Goal: Task Accomplishment & Management: Use online tool/utility

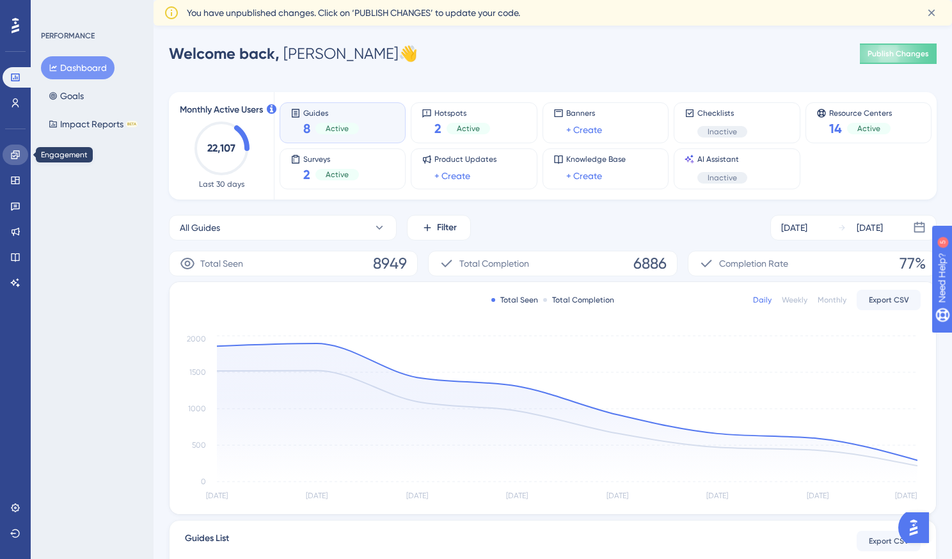
click at [13, 152] on icon at bounding box center [15, 154] width 8 height 8
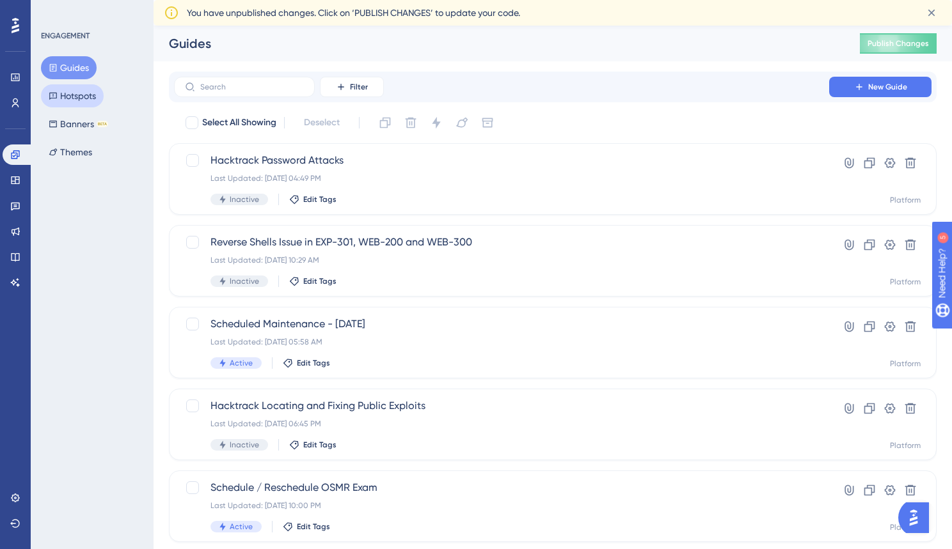
click at [55, 103] on button "Hotspots" at bounding box center [72, 95] width 63 height 23
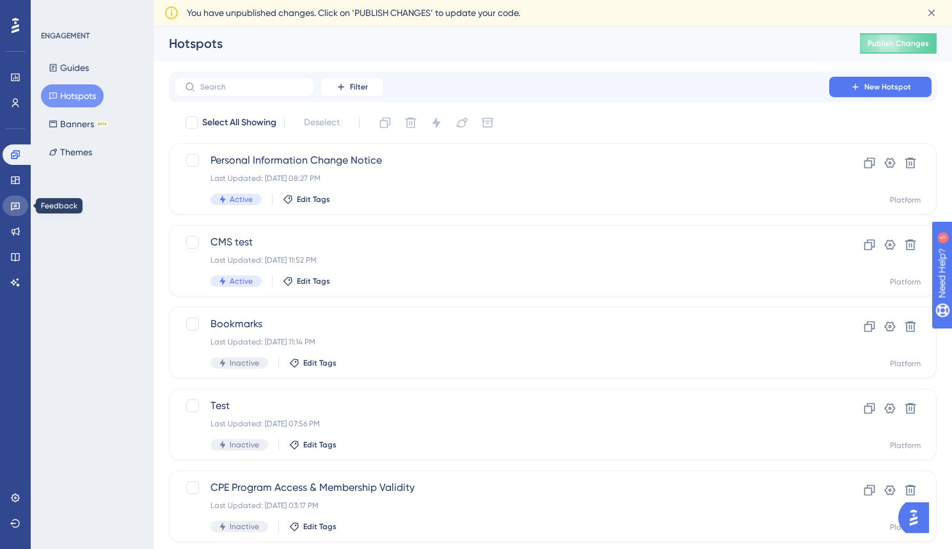
click at [14, 208] on icon at bounding box center [15, 207] width 9 height 8
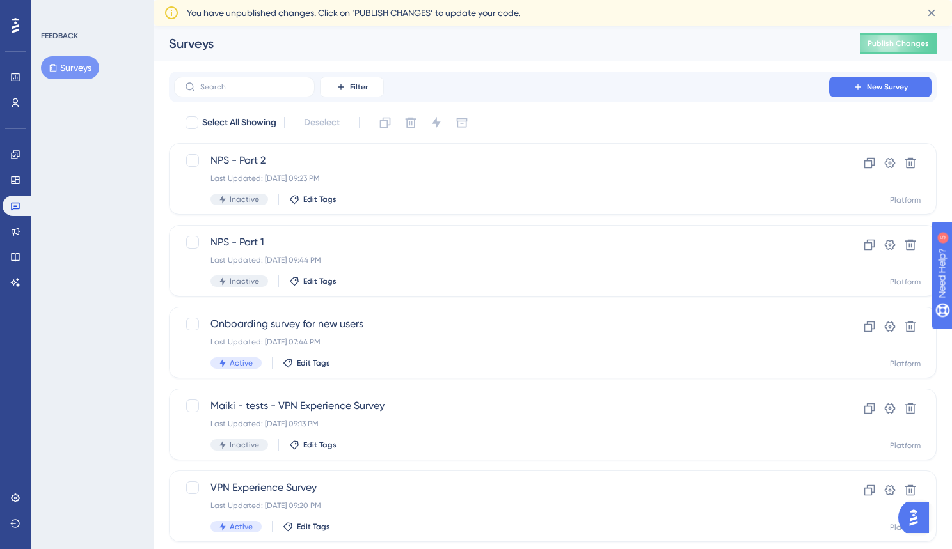
click at [77, 65] on button "Surveys" at bounding box center [70, 67] width 58 height 23
click at [77, 66] on button "Surveys" at bounding box center [70, 67] width 58 height 23
click at [436, 338] on div "Last Updated: [DATE] 07:44 PM" at bounding box center [501, 342] width 582 height 10
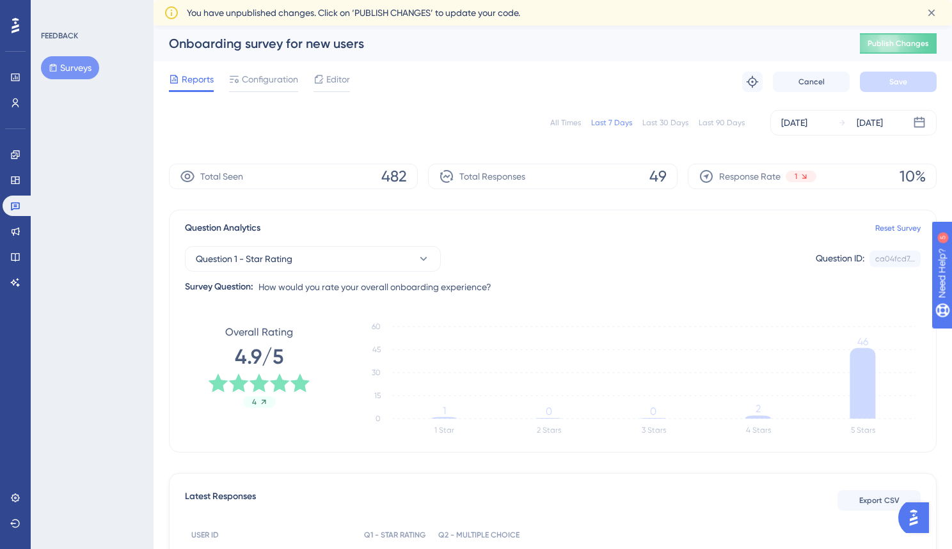
click at [570, 120] on div "All Times" at bounding box center [565, 123] width 31 height 10
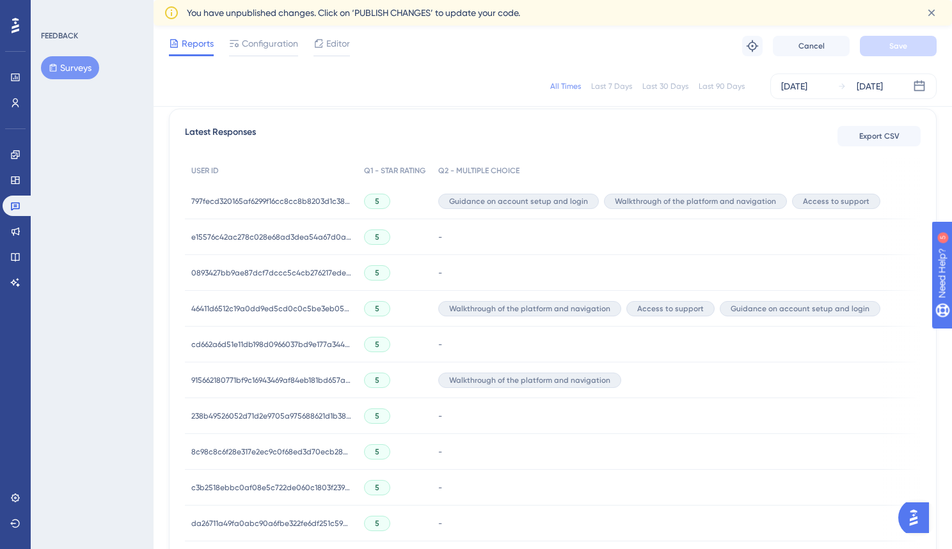
scroll to position [347, 0]
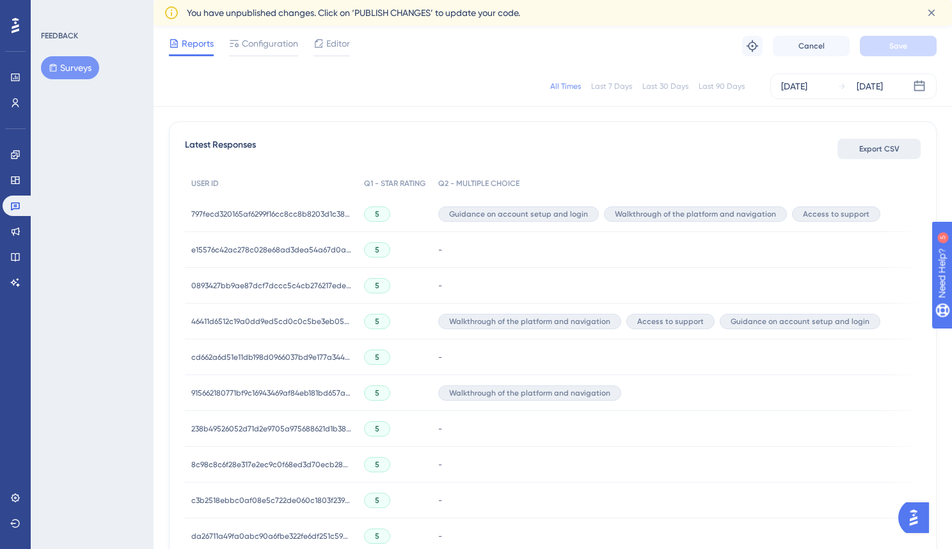
click at [879, 151] on span "Export CSV" at bounding box center [879, 149] width 40 height 10
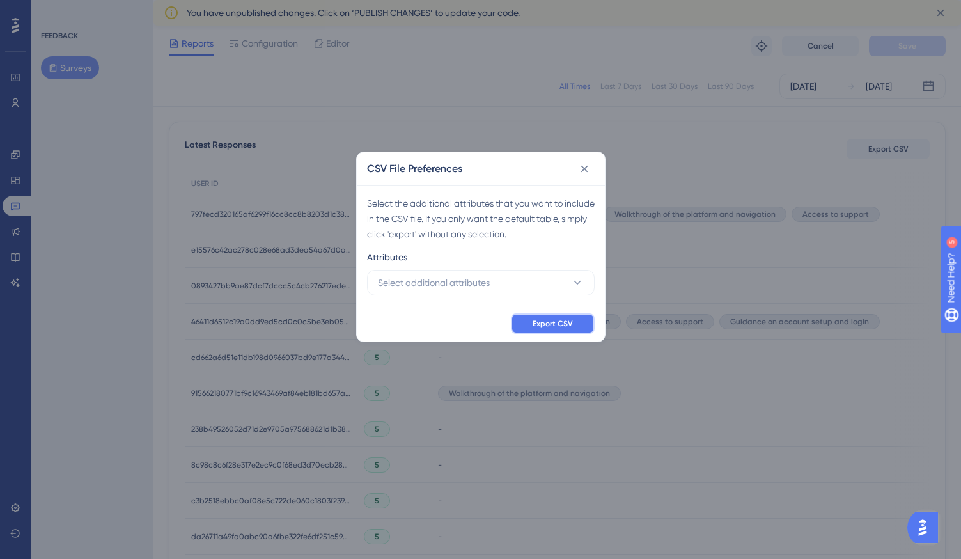
click at [569, 330] on button "Export CSV" at bounding box center [553, 323] width 84 height 20
